Goal: Information Seeking & Learning: Learn about a topic

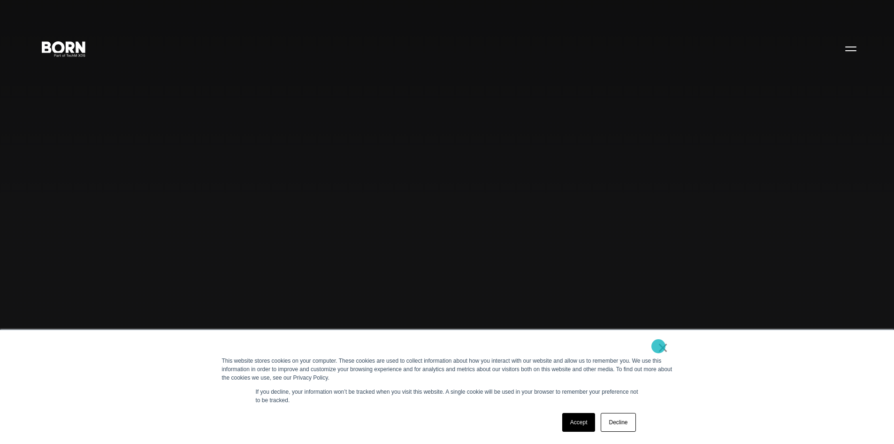
click at [659, 346] on link "×" at bounding box center [663, 347] width 11 height 8
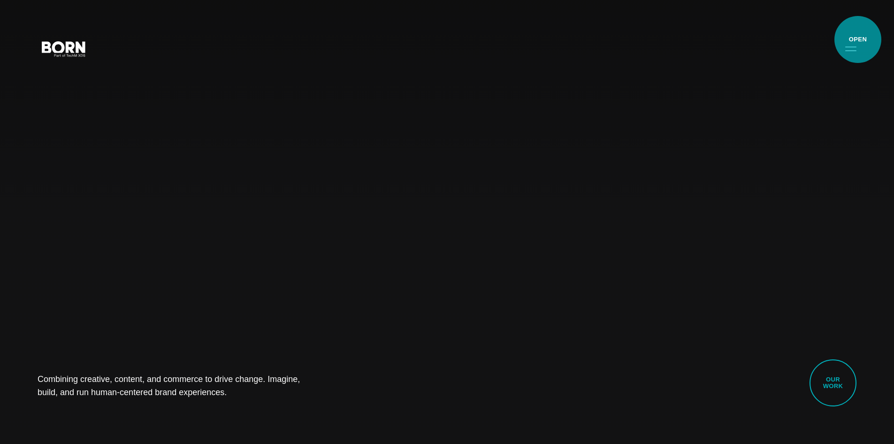
click at [858, 39] on button "Primary Menu" at bounding box center [851, 49] width 23 height 20
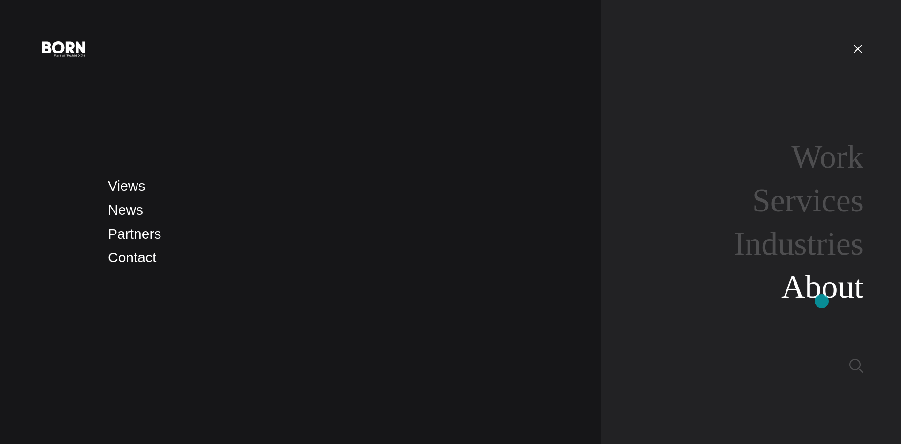
click at [822, 301] on link "About" at bounding box center [823, 287] width 82 height 36
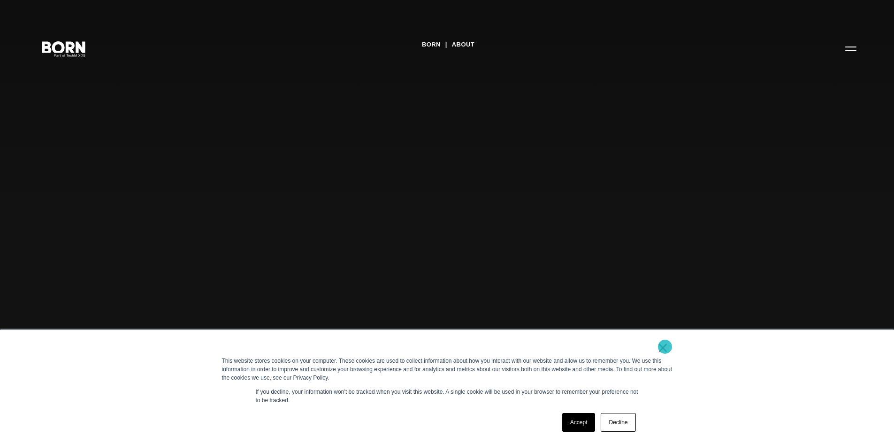
click at [665, 347] on link "×" at bounding box center [663, 347] width 11 height 8
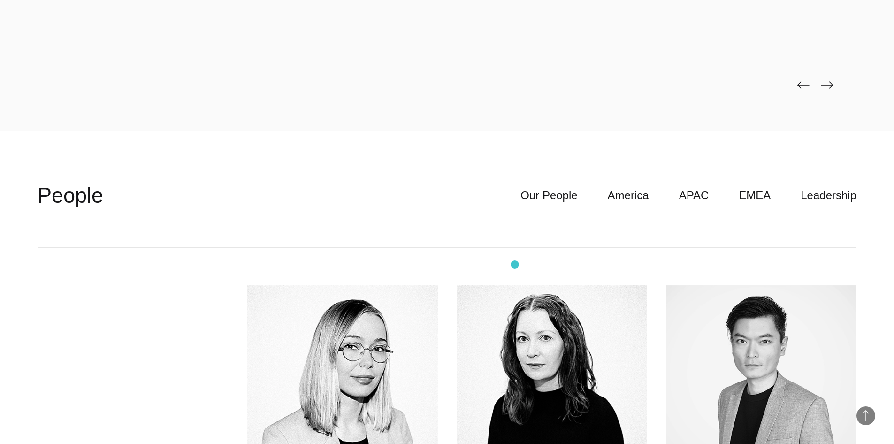
scroll to position [2676, 0]
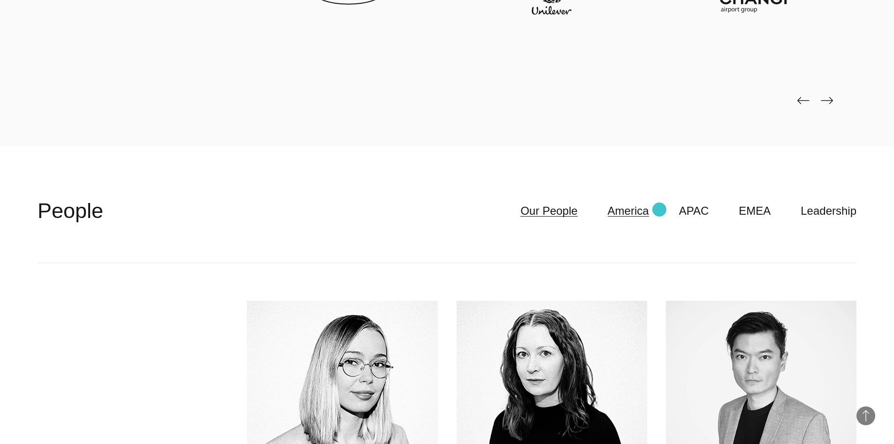
click at [649, 209] on link "America" at bounding box center [628, 211] width 41 height 18
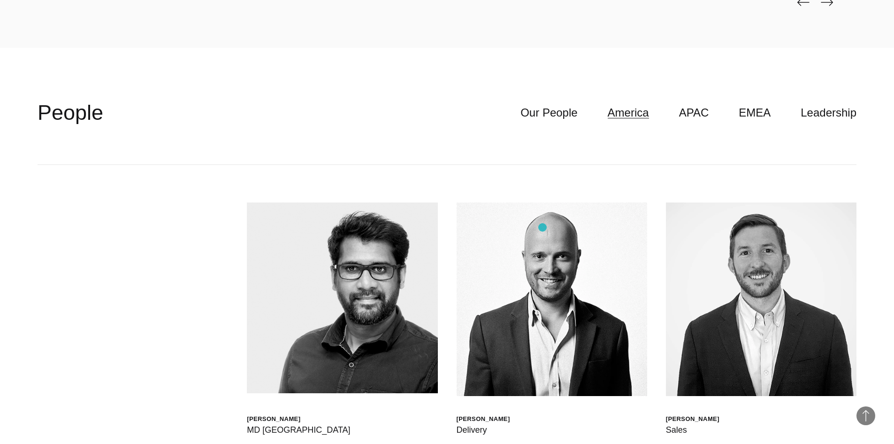
scroll to position [2770, 0]
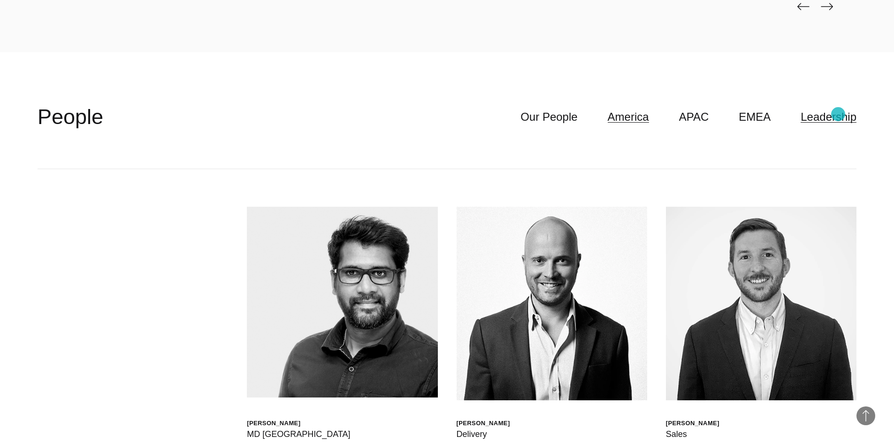
click at [838, 114] on link "Leadership" at bounding box center [829, 117] width 56 height 18
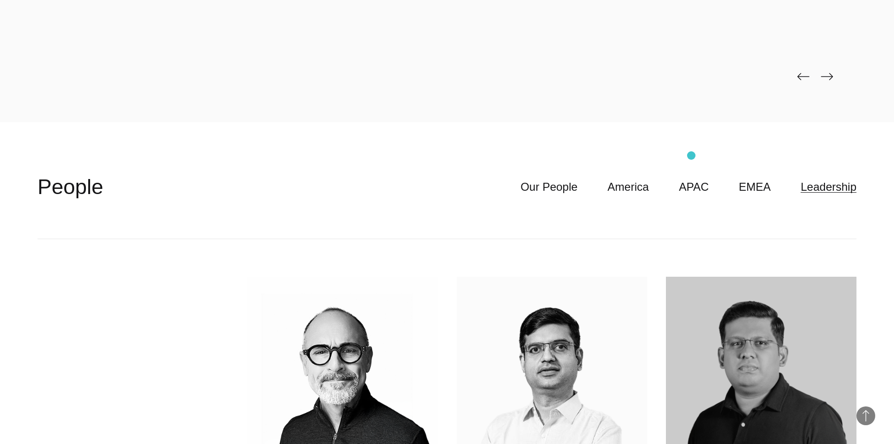
scroll to position [2676, 0]
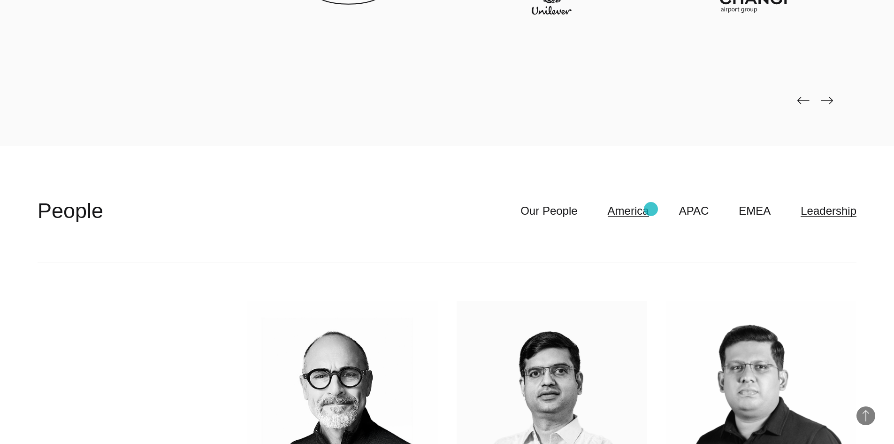
click at [649, 209] on link "America" at bounding box center [628, 211] width 41 height 18
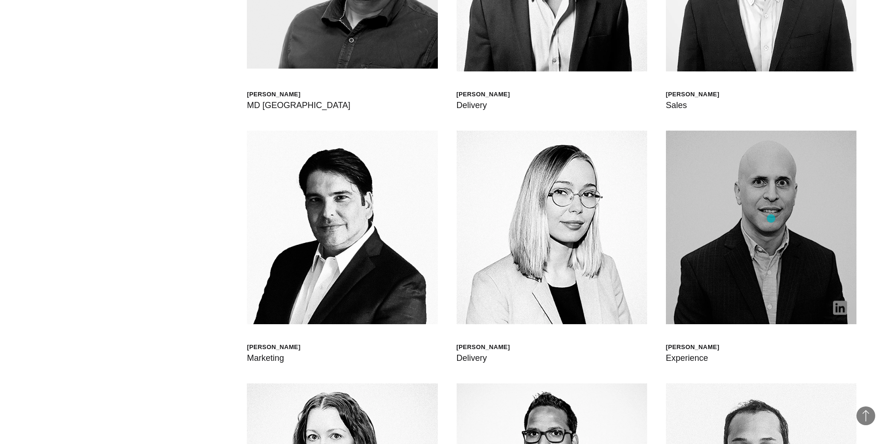
scroll to position [3334, 0]
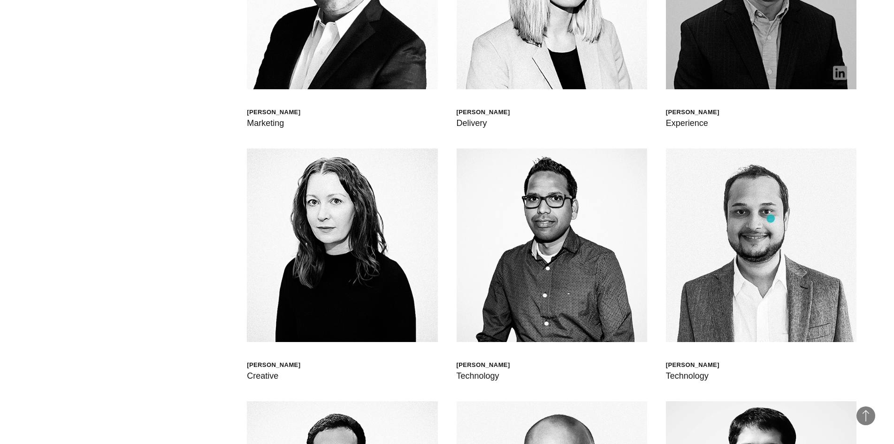
click at [771, 218] on img at bounding box center [761, 244] width 191 height 193
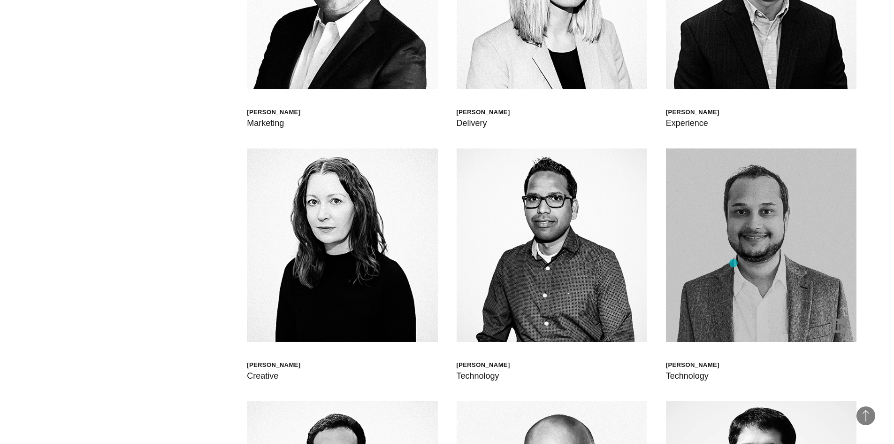
click at [734, 263] on img at bounding box center [761, 244] width 191 height 193
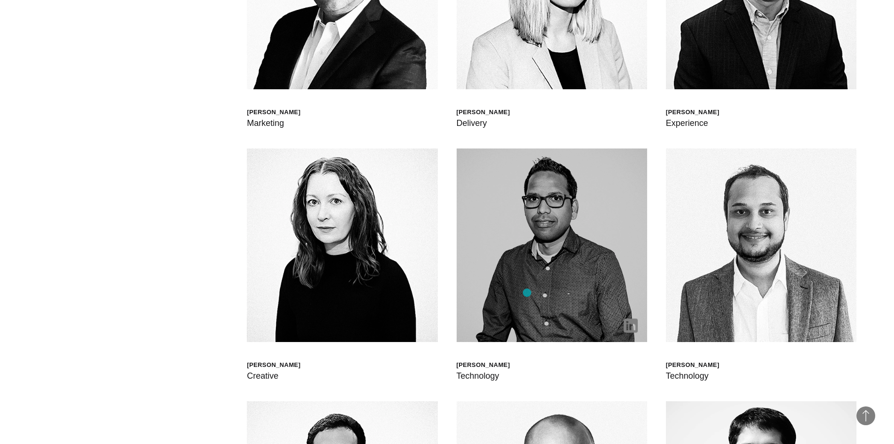
click at [527, 293] on img at bounding box center [552, 244] width 191 height 193
click at [628, 328] on img at bounding box center [631, 325] width 14 height 14
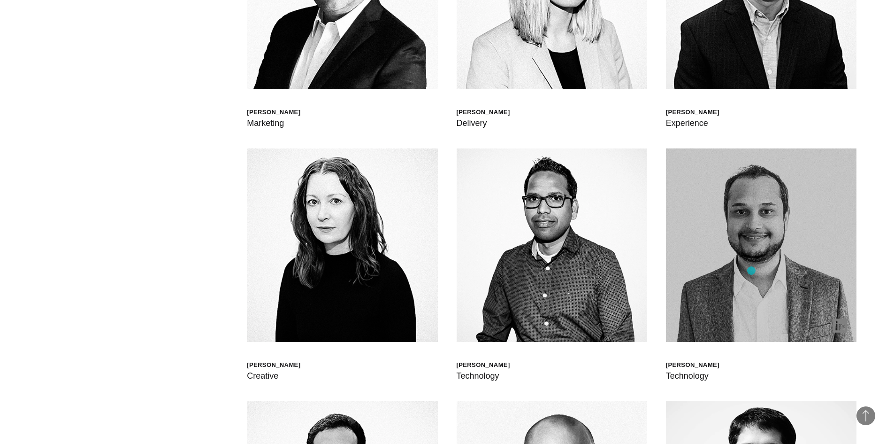
click at [752, 270] on img at bounding box center [761, 244] width 191 height 193
click at [740, 264] on img at bounding box center [761, 244] width 191 height 193
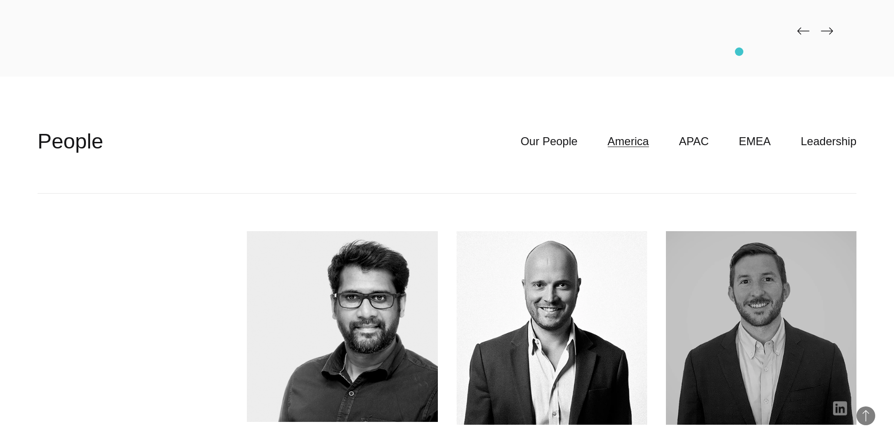
scroll to position [2723, 0]
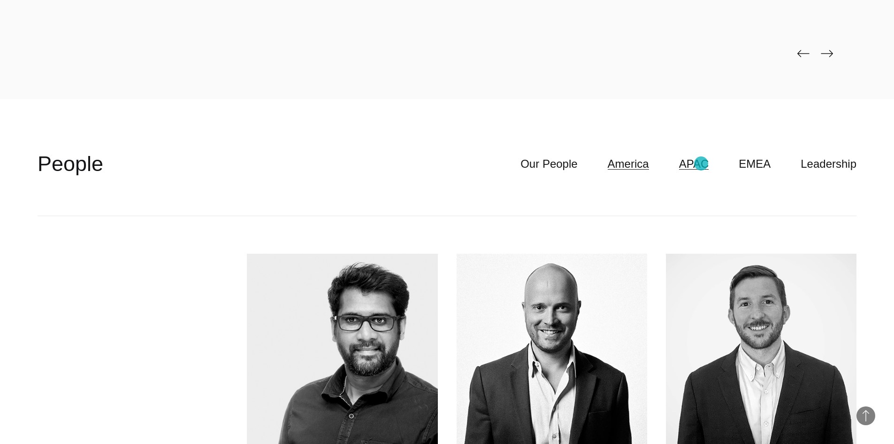
click at [701, 163] on link "APAC" at bounding box center [694, 164] width 30 height 18
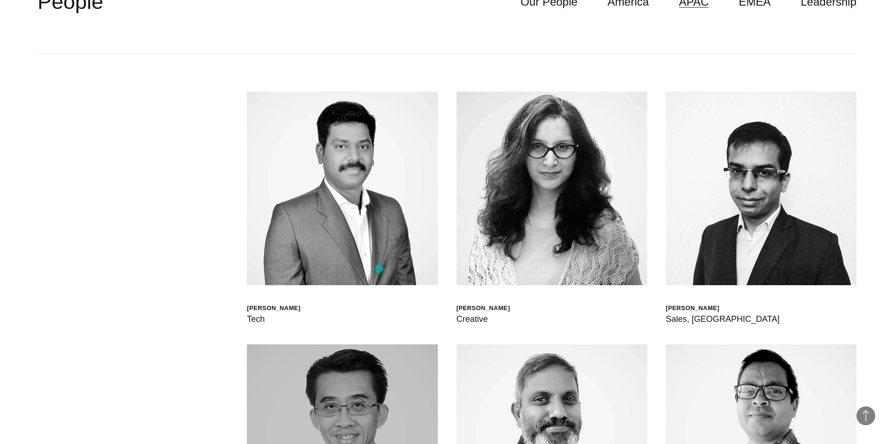
scroll to position [2864, 0]
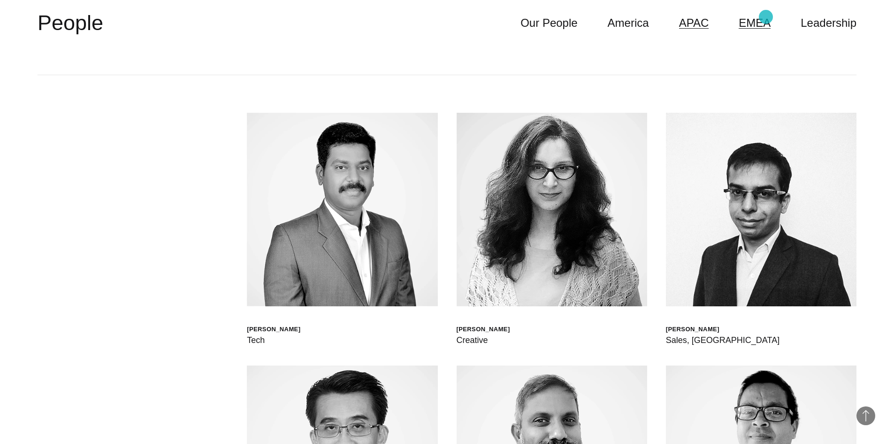
click at [766, 17] on link "EMEA" at bounding box center [755, 23] width 32 height 18
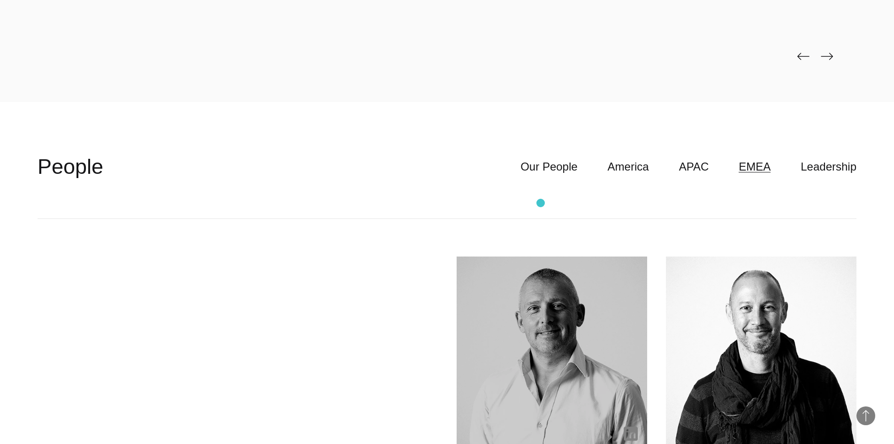
scroll to position [2676, 0]
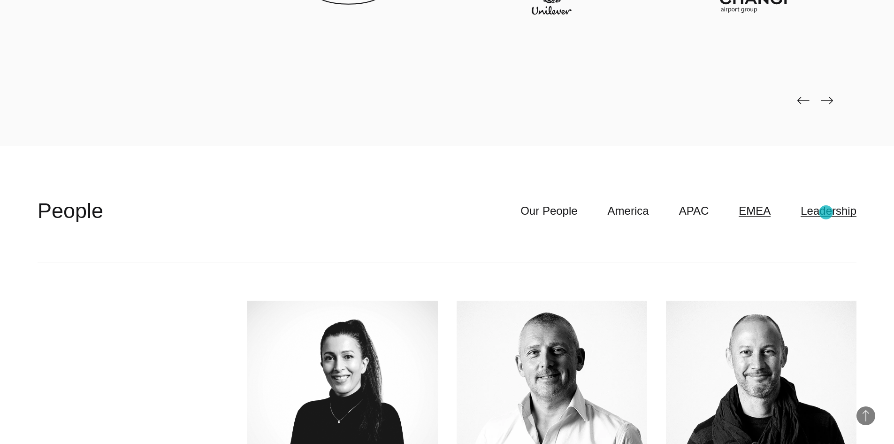
click at [826, 212] on link "Leadership" at bounding box center [829, 211] width 56 height 18
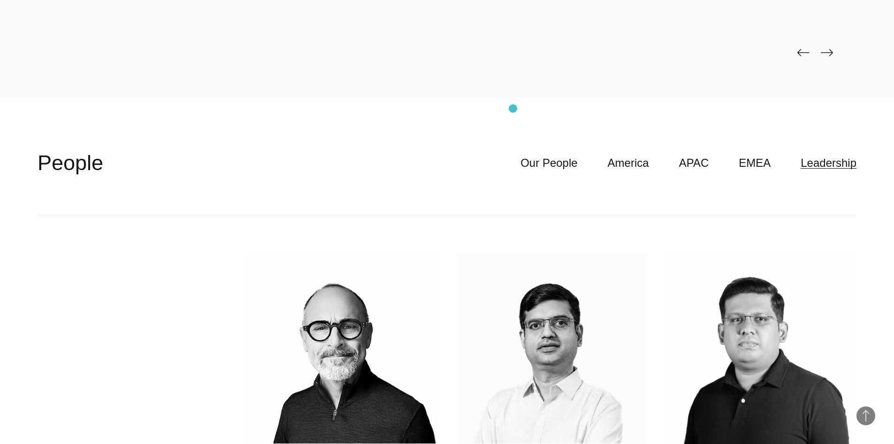
scroll to position [2723, 0]
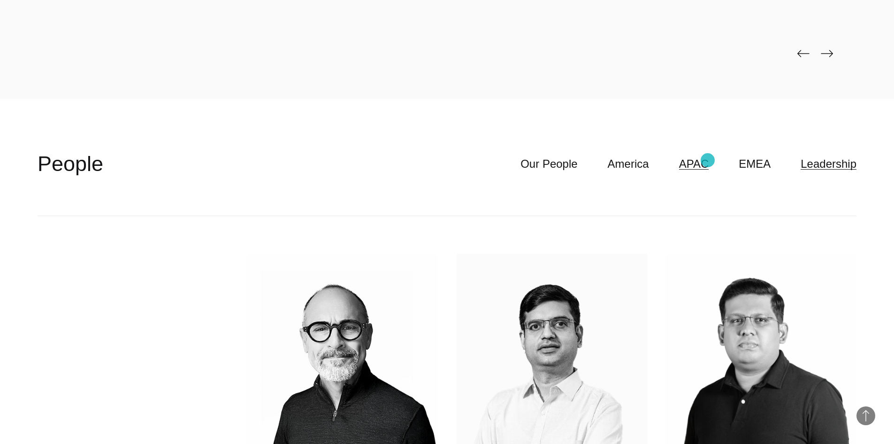
click at [708, 160] on link "APAC" at bounding box center [694, 164] width 30 height 18
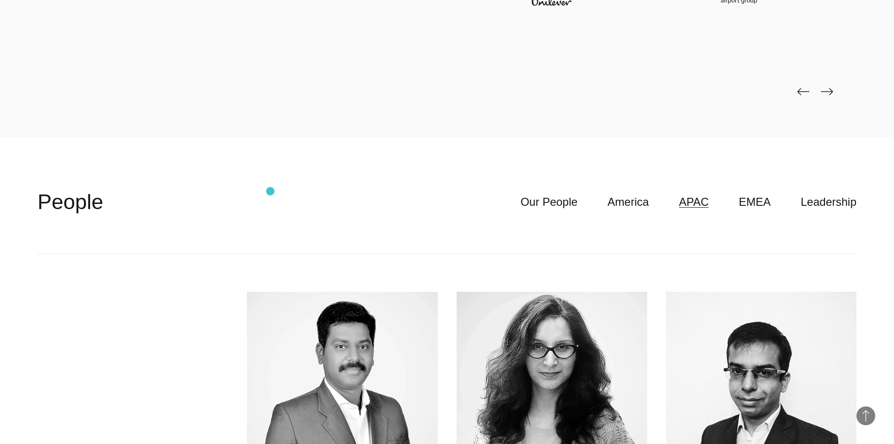
scroll to position [2676, 0]
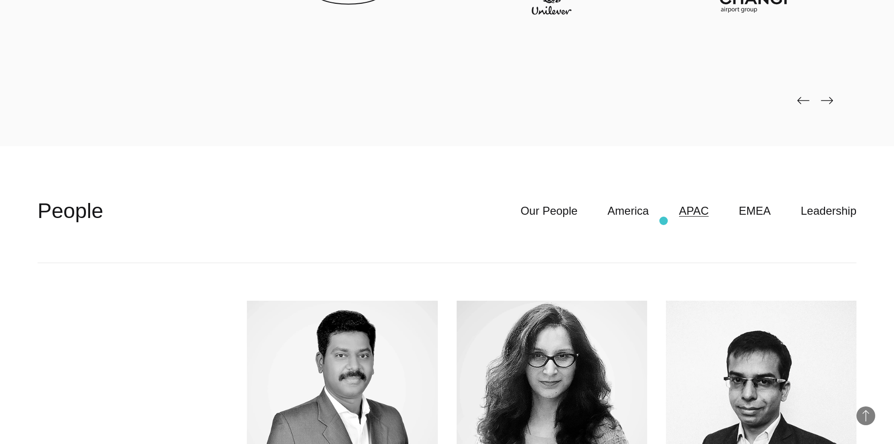
click at [664, 221] on header "**********" at bounding box center [447, 211] width 819 height 104
click at [649, 213] on link "America" at bounding box center [628, 211] width 41 height 18
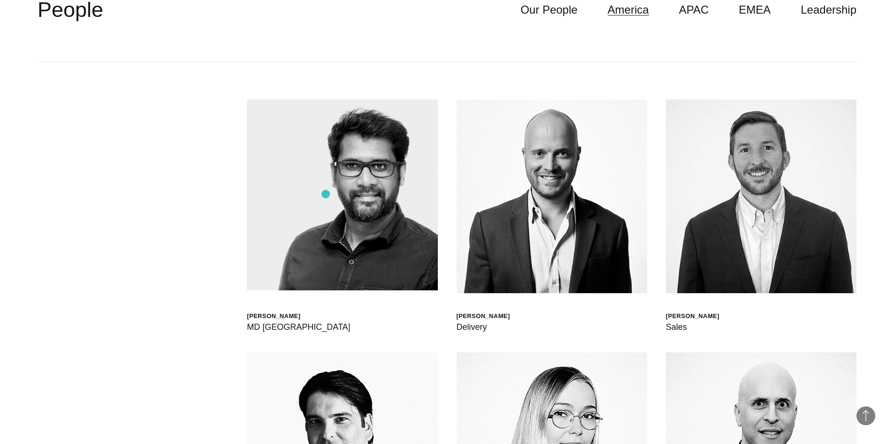
scroll to position [2864, 0]
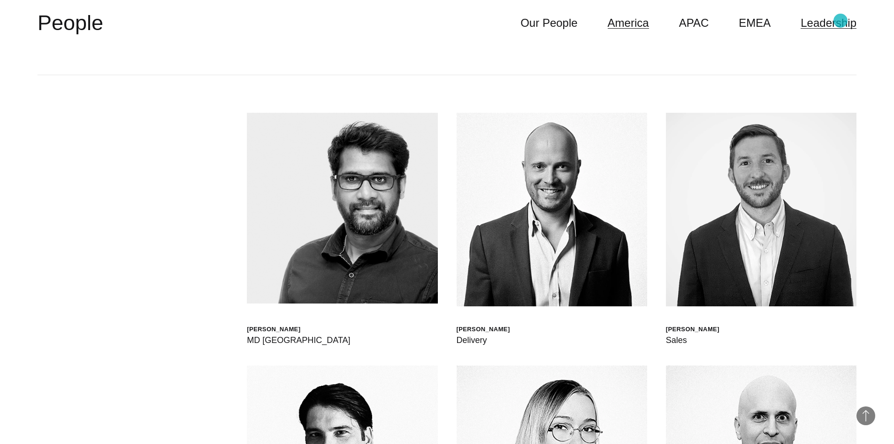
click at [841, 21] on link "Leadership" at bounding box center [829, 23] width 56 height 18
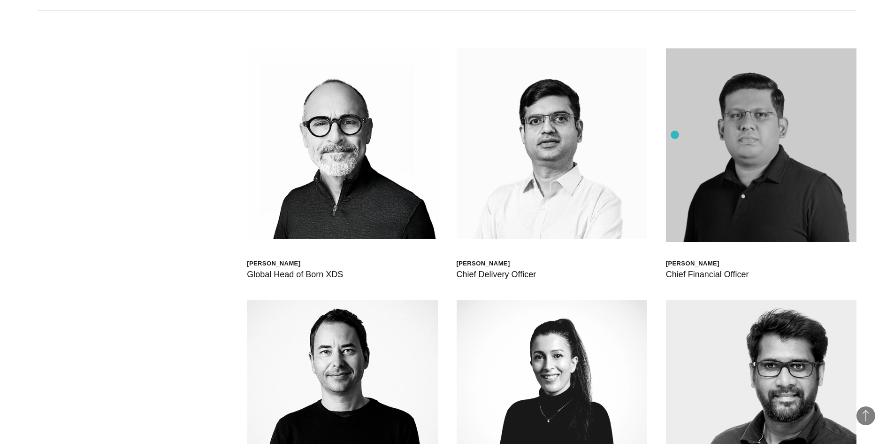
scroll to position [2958, 0]
